Goal: Information Seeking & Learning: Check status

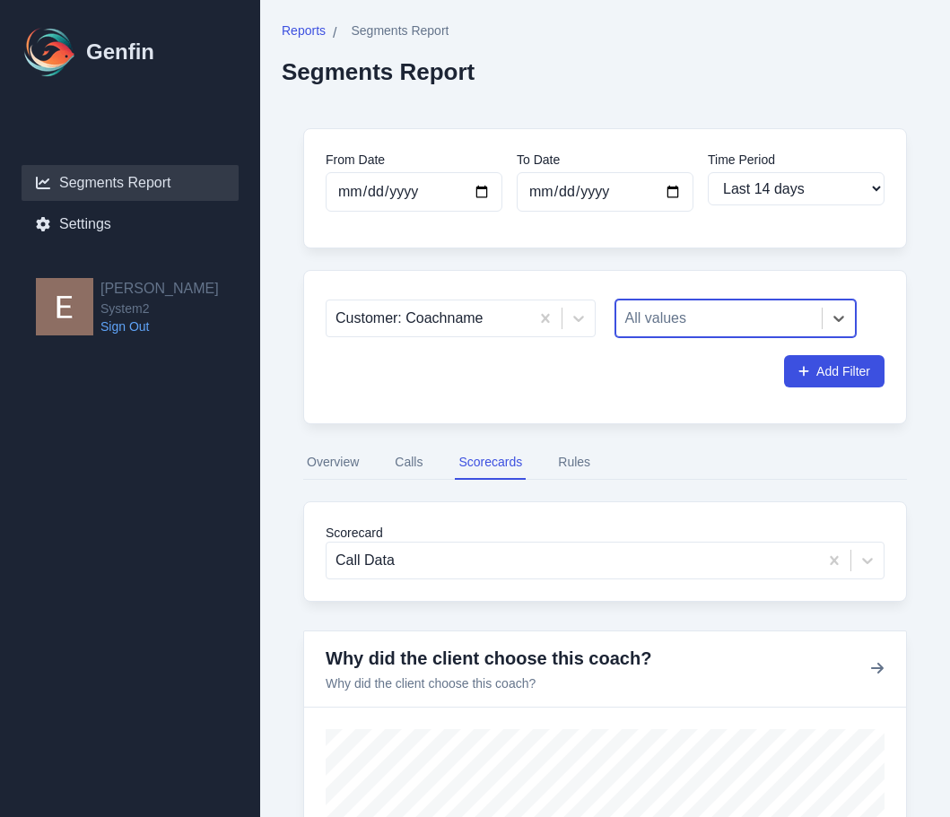
select select "14"
click at [480, 329] on div at bounding box center [428, 318] width 185 height 25
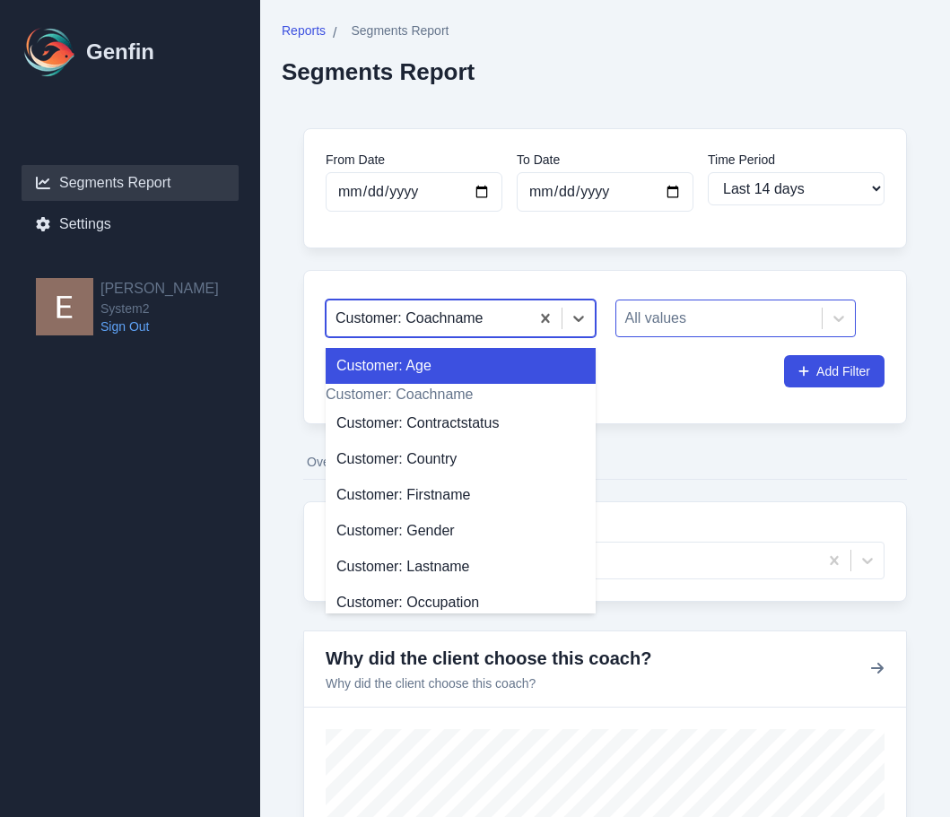
click at [676, 329] on div at bounding box center [719, 318] width 188 height 25
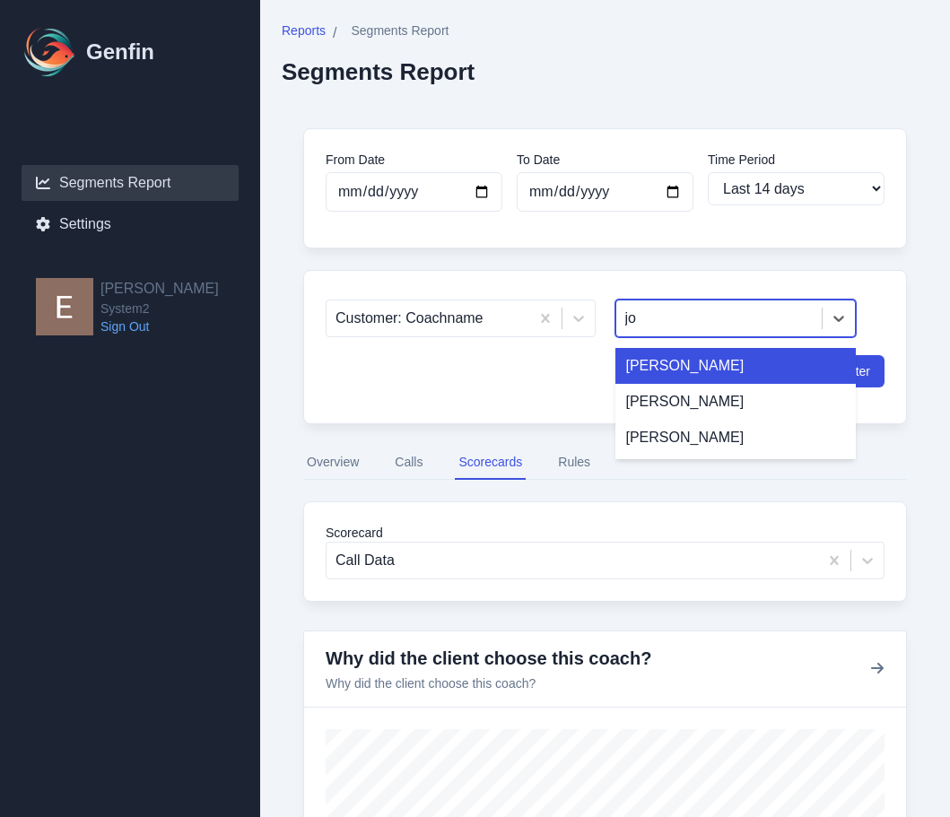
type input "[PERSON_NAME]"
click at [699, 371] on div "[PERSON_NAME]" at bounding box center [735, 366] width 241 height 36
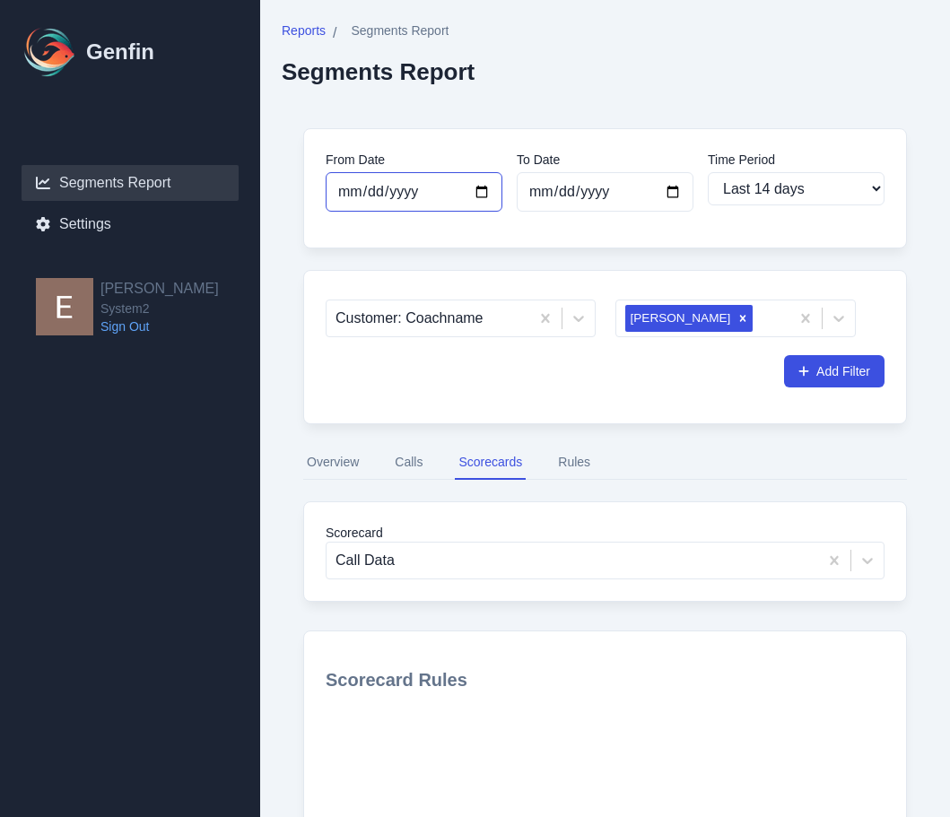
click at [372, 181] on input "[DATE]" at bounding box center [414, 191] width 177 height 39
click at [467, 199] on input "[DATE]" at bounding box center [414, 191] width 177 height 39
click at [487, 185] on input "[DATE]" at bounding box center [414, 191] width 177 height 39
type input "[DATE]"
select select "30"
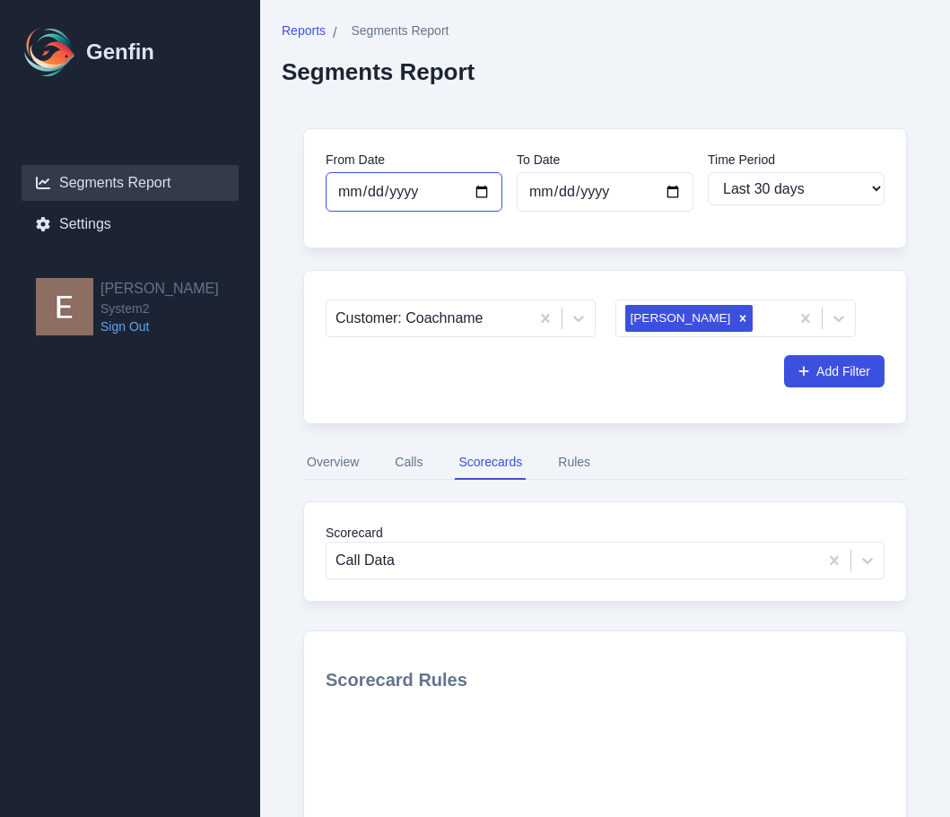
type input "[DATE]"
click at [589, 181] on input "[DATE]" at bounding box center [605, 191] width 177 height 39
click at [681, 188] on input "[DATE]" at bounding box center [605, 191] width 177 height 39
type input "[DATE]"
select select "custom"
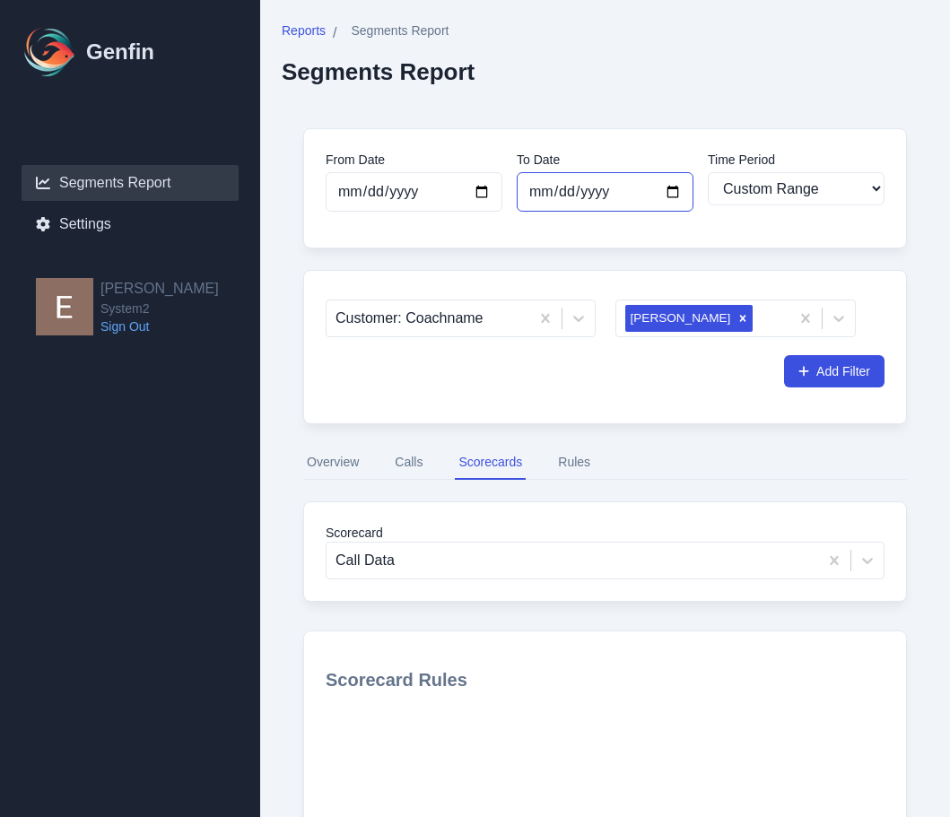
scroll to position [253, 0]
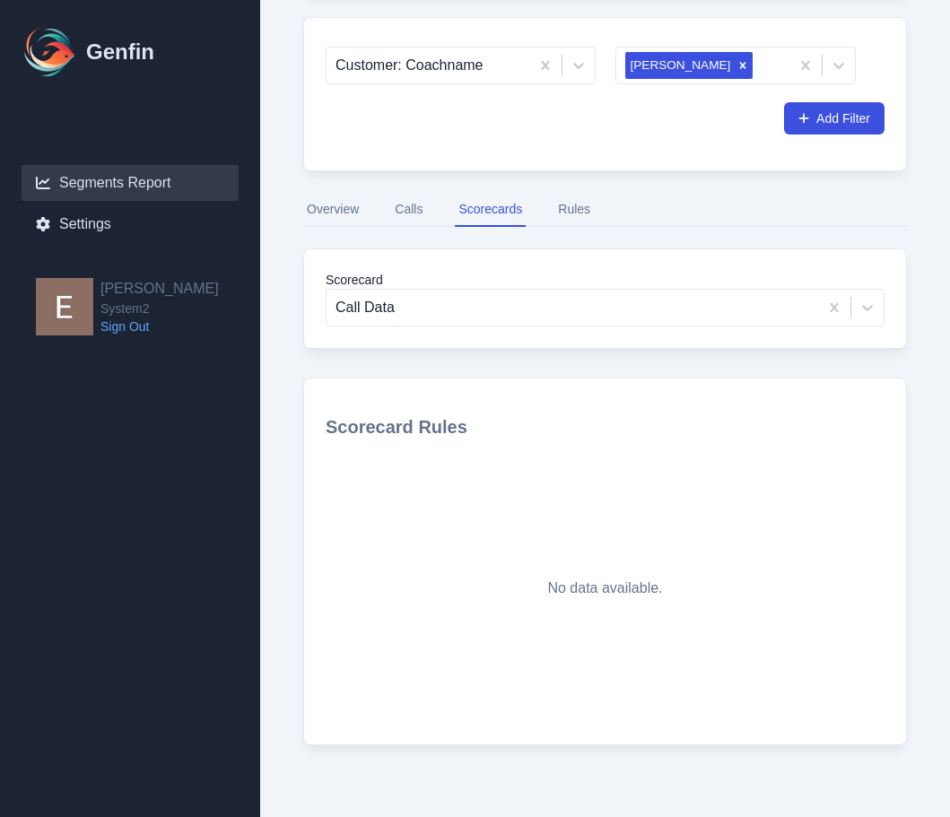
click at [354, 204] on button "Overview" at bounding box center [332, 210] width 59 height 34
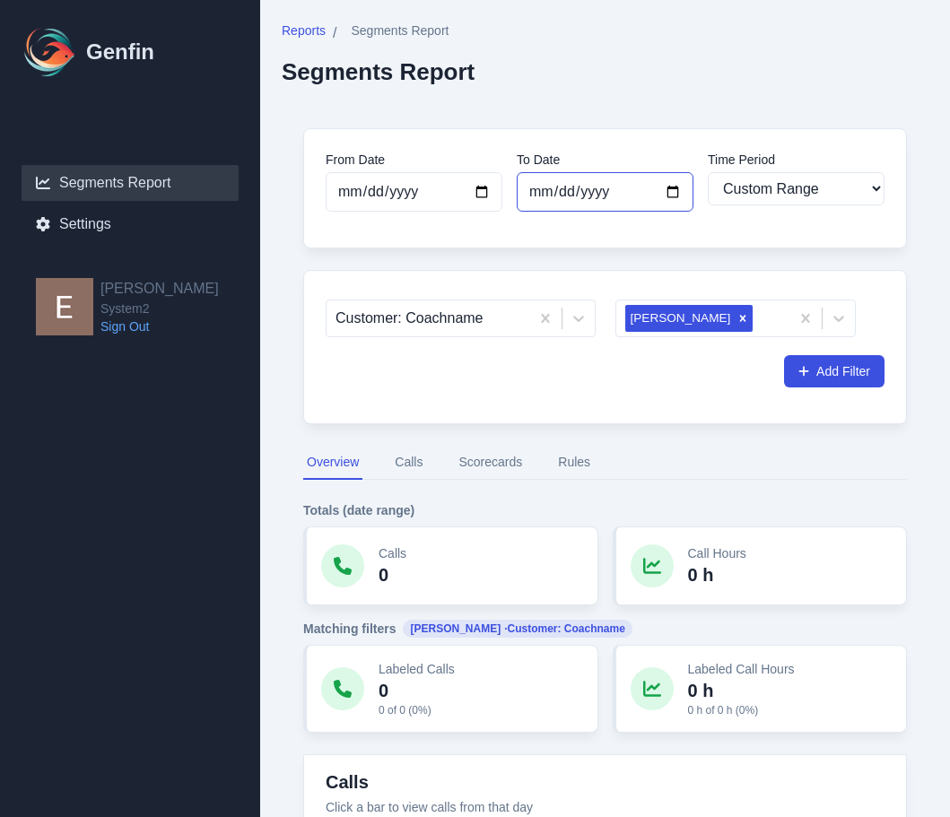
click at [571, 183] on input "[DATE]" at bounding box center [605, 191] width 177 height 39
click at [670, 195] on input "[DATE]" at bounding box center [605, 191] width 177 height 39
type input "[DATE]"
select select "90"
type input "[DATE]"
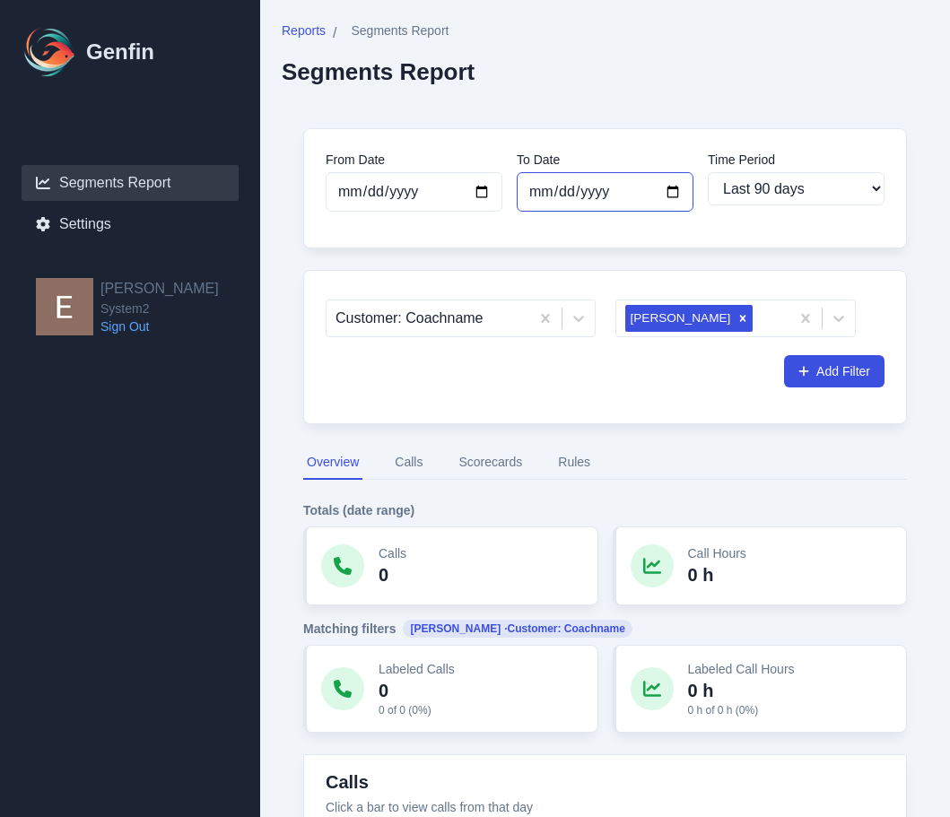
select select "custom"
type input "[DATE]"
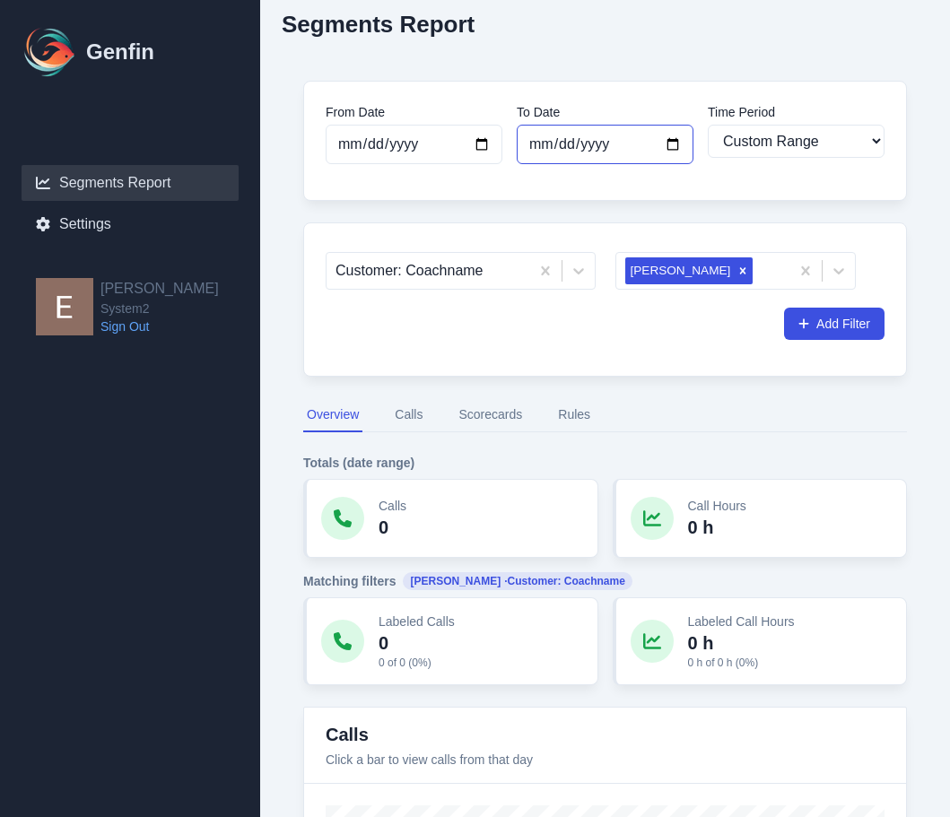
scroll to position [4, 0]
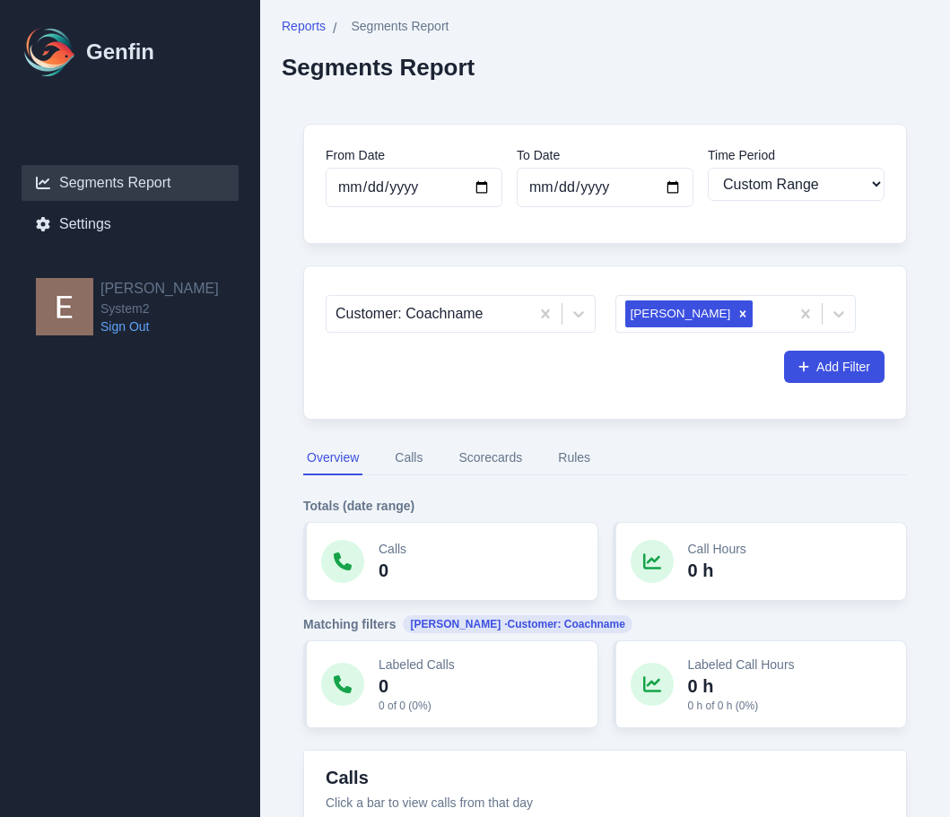
click at [667, 397] on div "Customer: Coachname [PERSON_NAME] Filter" at bounding box center [605, 343] width 604 height 154
click at [554, 369] on div "Add Filter" at bounding box center [605, 367] width 559 height 32
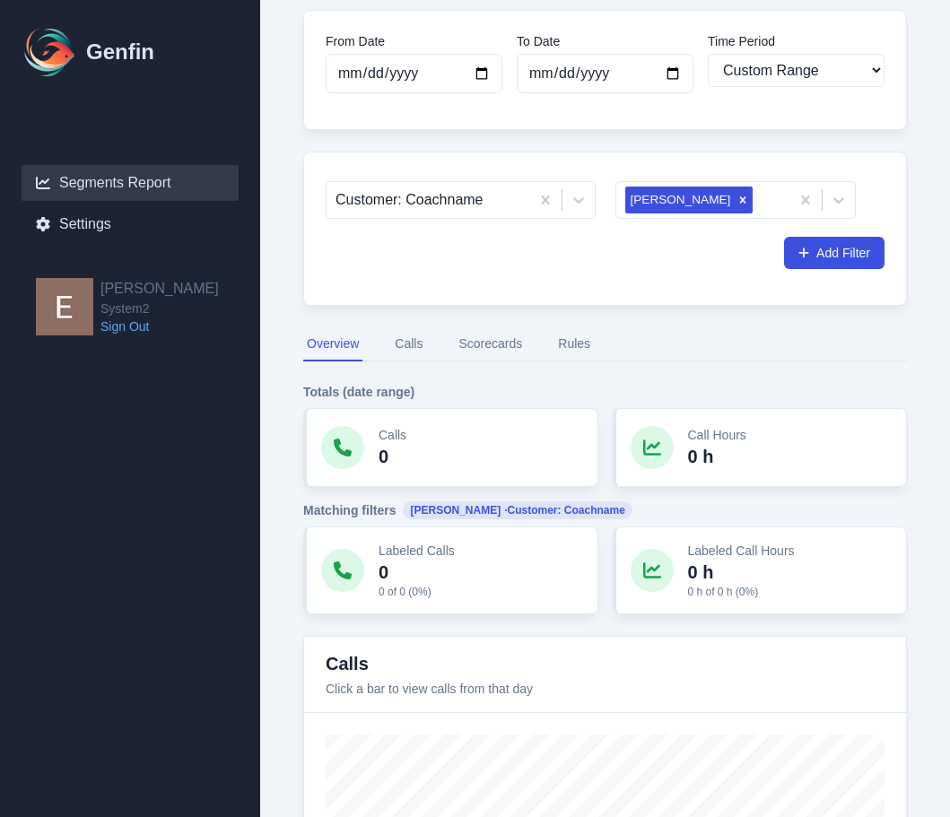
scroll to position [87, 0]
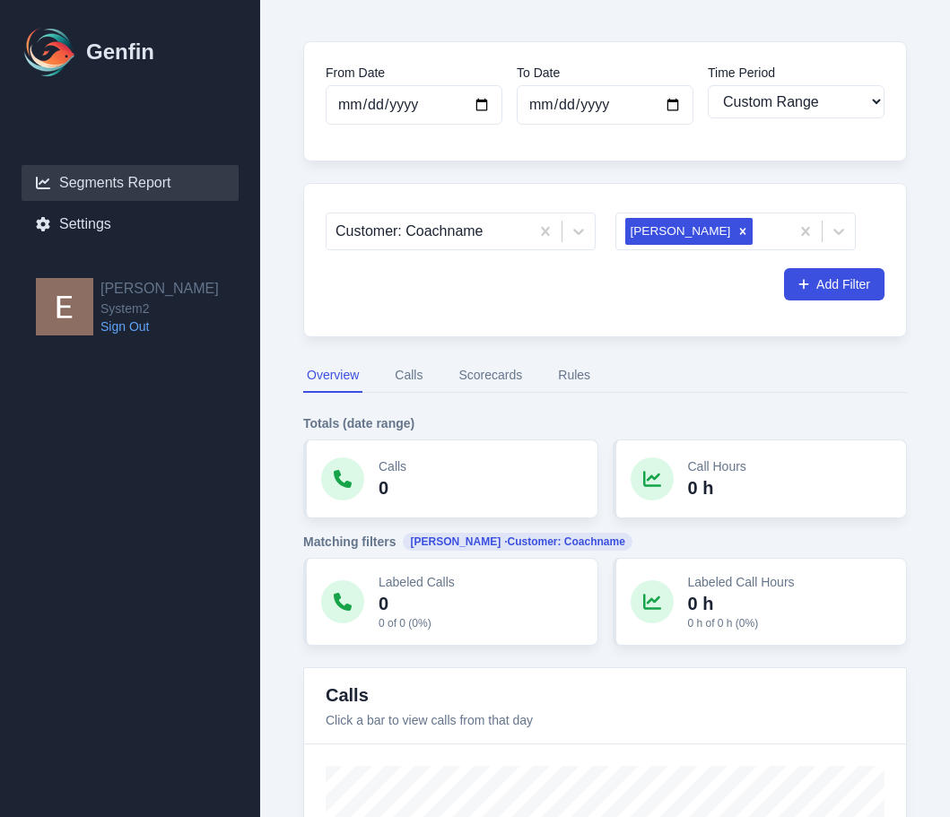
click at [519, 367] on button "Scorecards" at bounding box center [490, 376] width 71 height 34
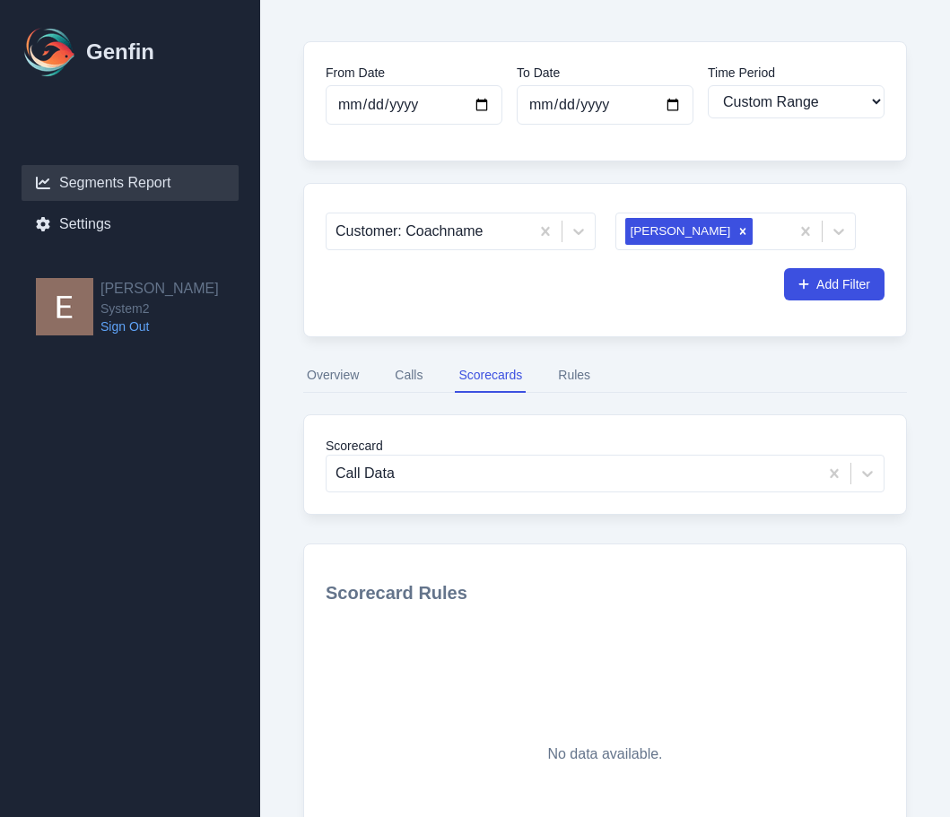
scroll to position [253, 0]
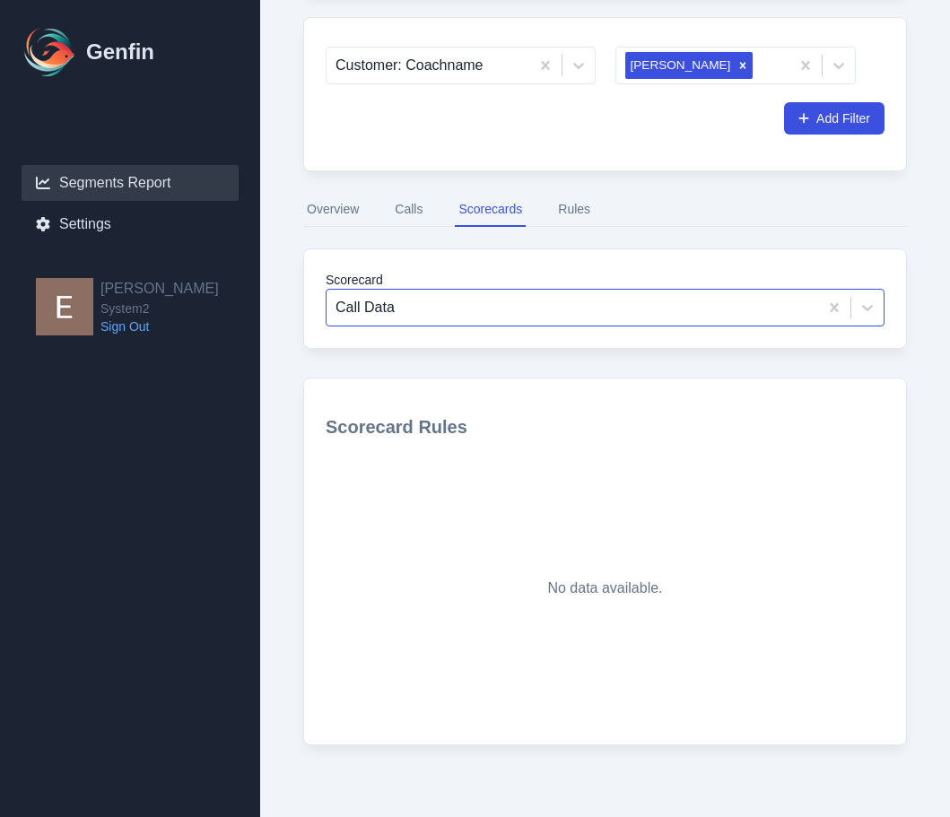
click at [528, 310] on div at bounding box center [573, 307] width 474 height 25
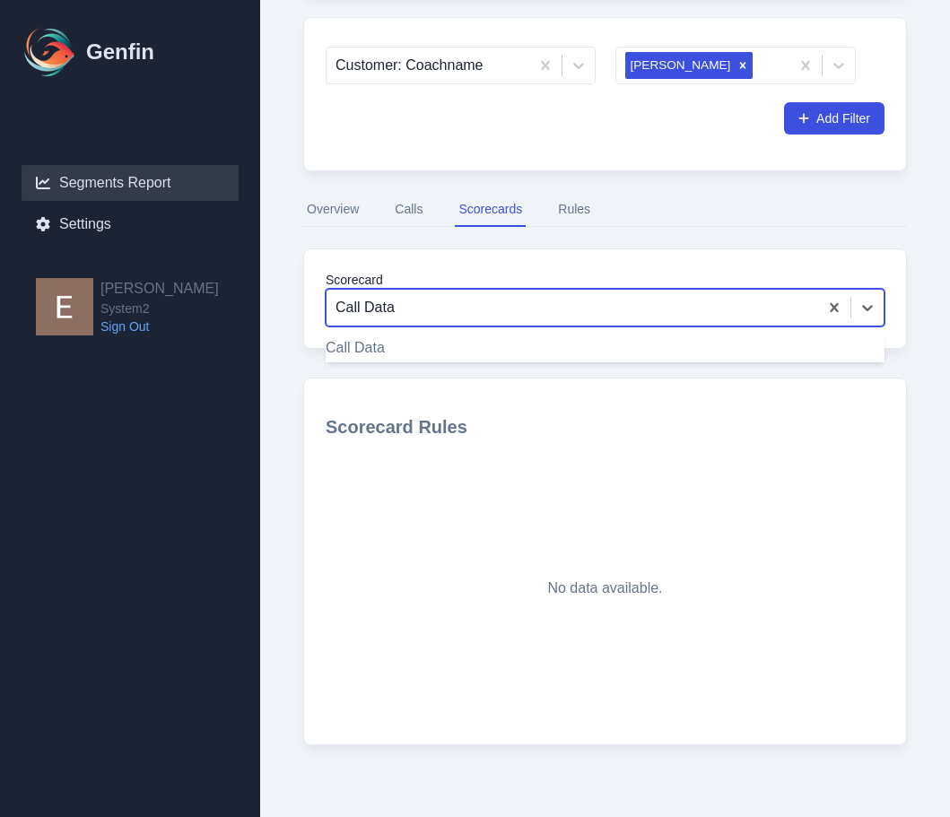
click at [485, 359] on div "Call Data" at bounding box center [605, 348] width 559 height 22
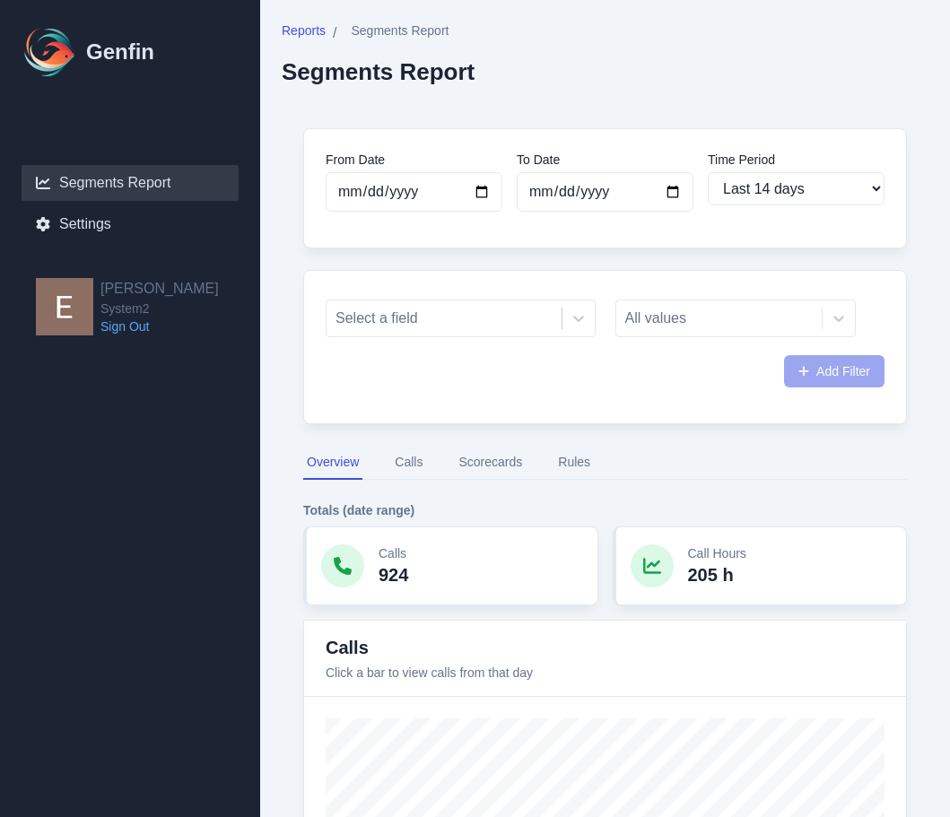
select select "14"
click at [476, 470] on button "Scorecards" at bounding box center [490, 463] width 71 height 34
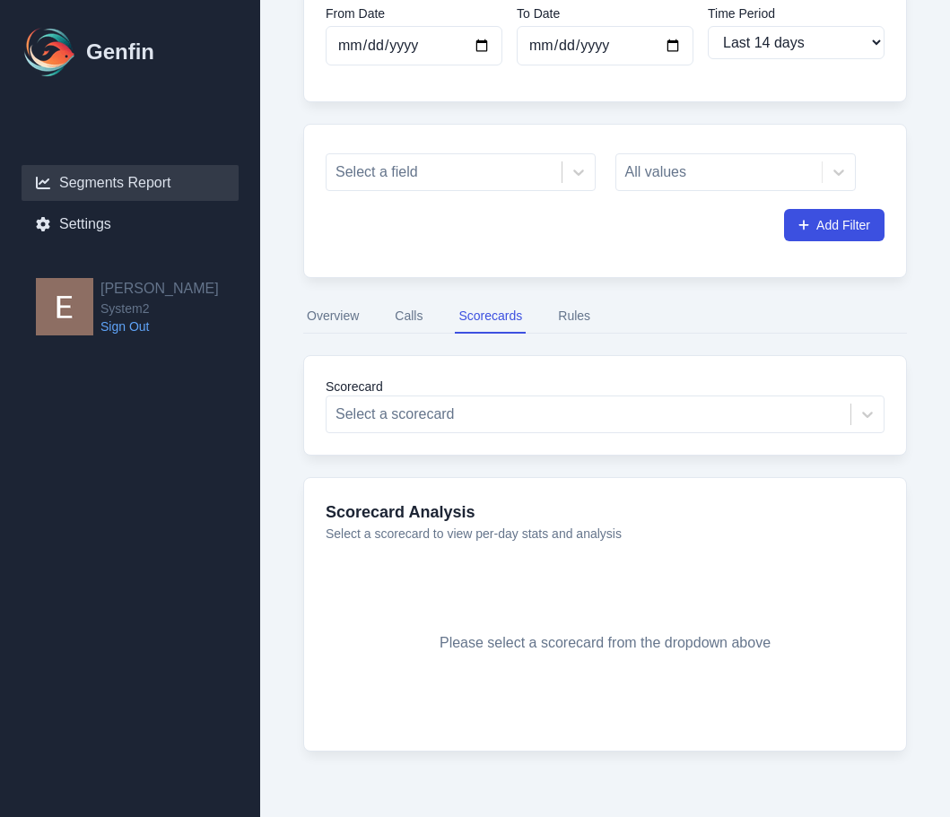
scroll to position [145, 0]
click at [464, 403] on div at bounding box center [589, 415] width 506 height 25
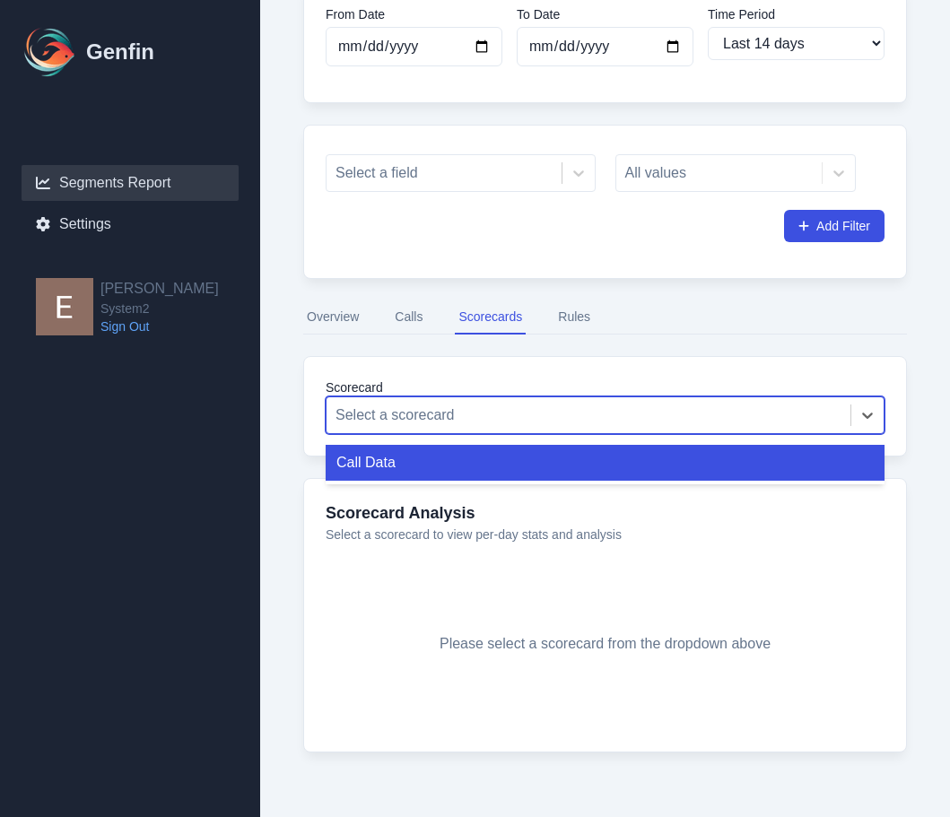
click at [447, 451] on div "Call Data" at bounding box center [605, 463] width 559 height 36
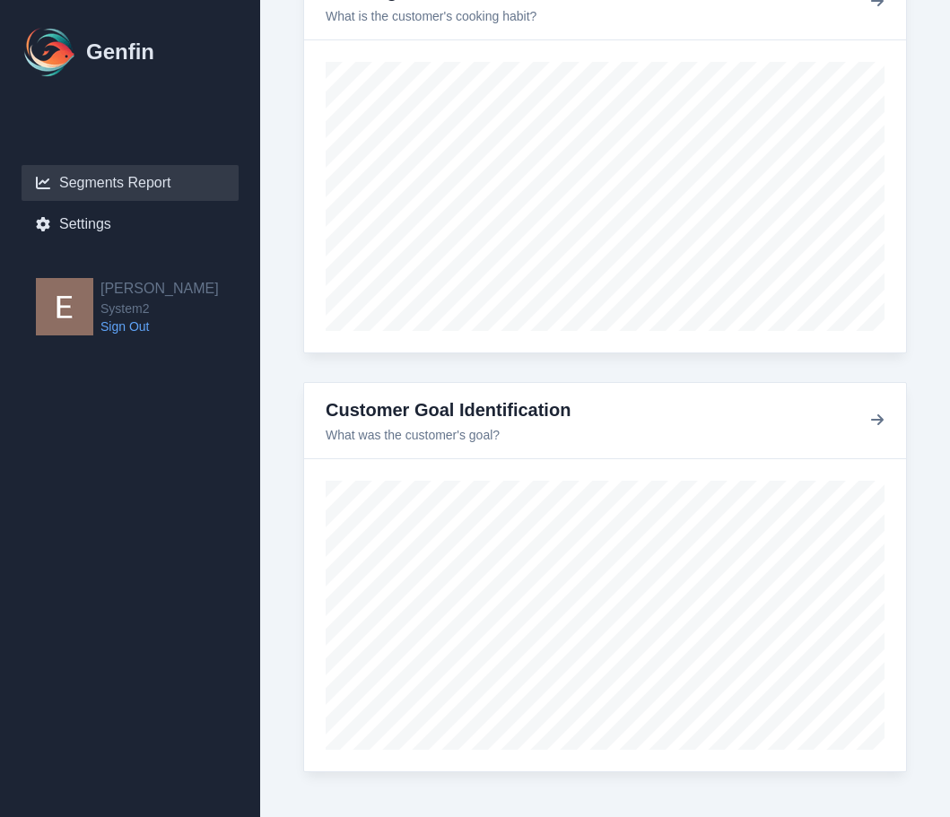
scroll to position [1969, 0]
